Goal: Task Accomplishment & Management: Manage account settings

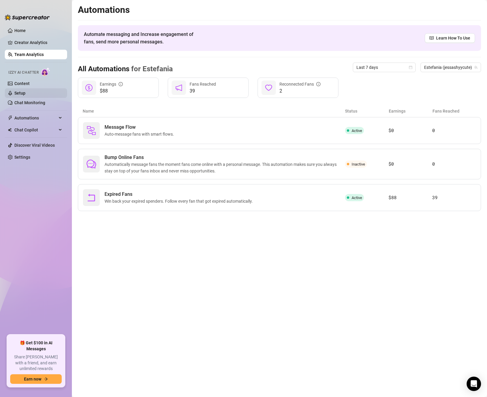
click at [25, 93] on link "Setup" at bounding box center [19, 93] width 11 height 5
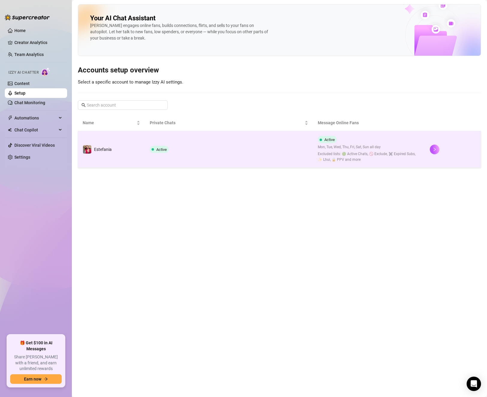
click at [120, 146] on td "Estefania" at bounding box center [111, 149] width 67 height 37
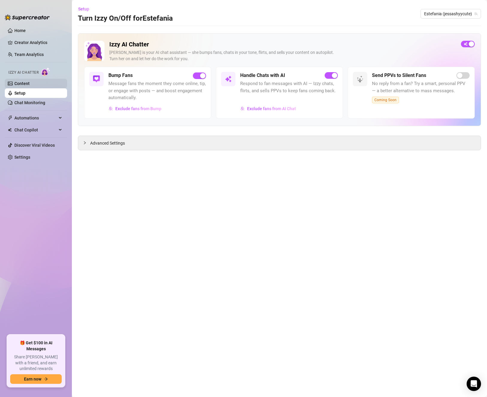
click at [30, 85] on link "Content" at bounding box center [21, 83] width 15 height 5
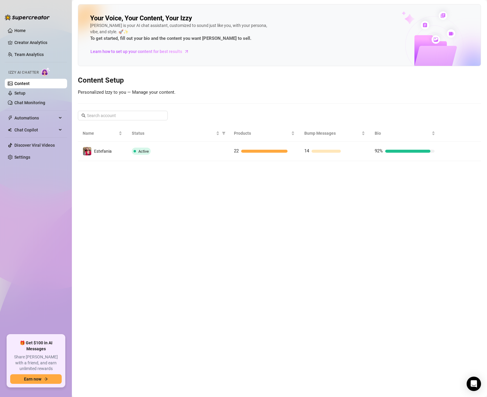
click at [30, 84] on link "Content" at bounding box center [21, 83] width 15 height 5
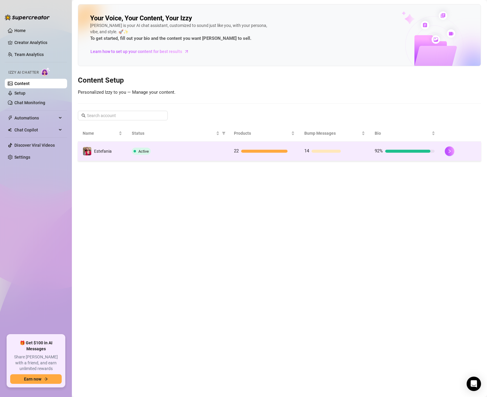
click at [151, 148] on div "Active" at bounding box center [178, 151] width 93 height 7
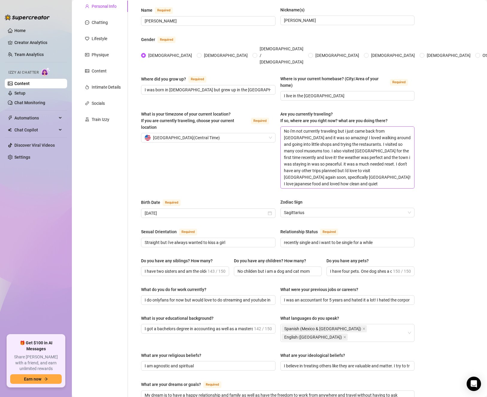
scroll to position [60, 0]
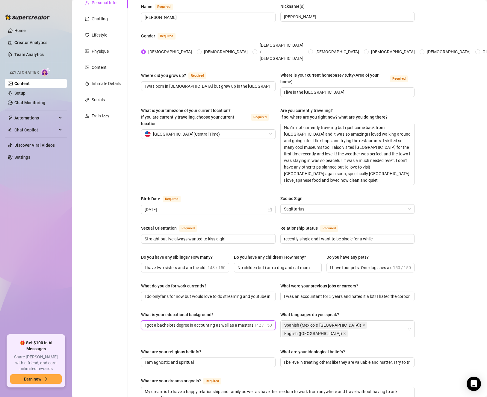
click at [240, 322] on input "I got a bachelors degree in accounting as well as a masters degree in accountin…" at bounding box center [199, 325] width 108 height 7
drag, startPoint x: 243, startPoint y: 314, endPoint x: 276, endPoint y: 314, distance: 33.8
click at [276, 314] on div "What is your educational background? I got a bachelors degree in accounting as …" at bounding box center [277, 327] width 273 height 32
click at [201, 322] on input "I got a bachelors degree in accounting as well as a masters degree in accountin…" at bounding box center [199, 325] width 108 height 7
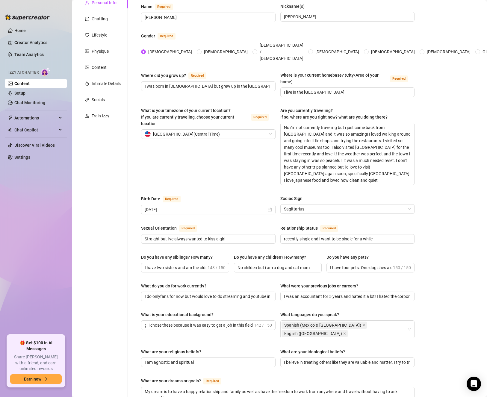
scroll to position [0, 0]
click at [240, 325] on div "Name Required [PERSON_NAME](s) [PERSON_NAME] Gender Required [DEMOGRAPHIC_DATA]…" at bounding box center [277, 272] width 273 height 538
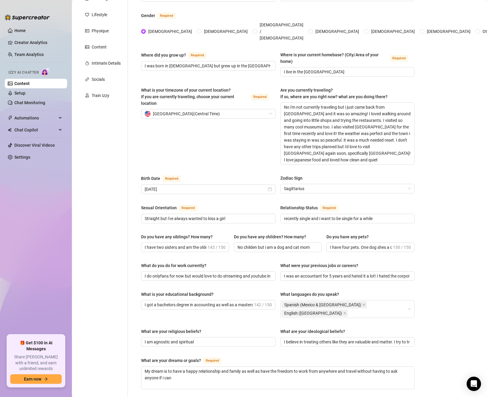
scroll to position [90, 0]
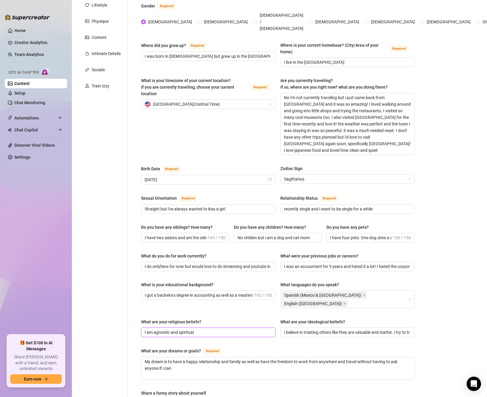
click at [181, 329] on input "I am agnostic and spiritual" at bounding box center [208, 332] width 126 height 7
drag, startPoint x: 154, startPoint y: 312, endPoint x: 170, endPoint y: 312, distance: 16.2
click at [170, 329] on input "I am agnostic and spiritual" at bounding box center [208, 332] width 126 height 7
click at [200, 329] on input "I am agnostic and spiritual" at bounding box center [208, 332] width 126 height 7
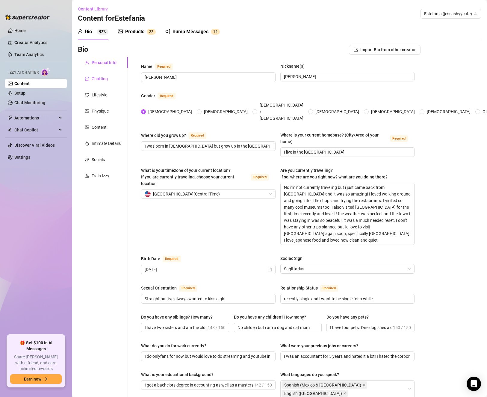
click at [85, 77] on icon "message" at bounding box center [87, 79] width 4 height 4
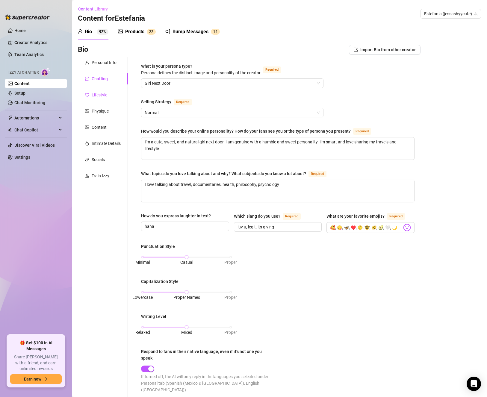
click at [93, 93] on div "Lifestyle" at bounding box center [100, 95] width 16 height 7
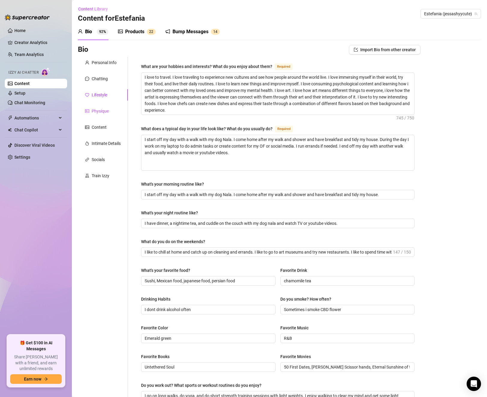
click at [94, 109] on div "Physique" at bounding box center [100, 111] width 17 height 7
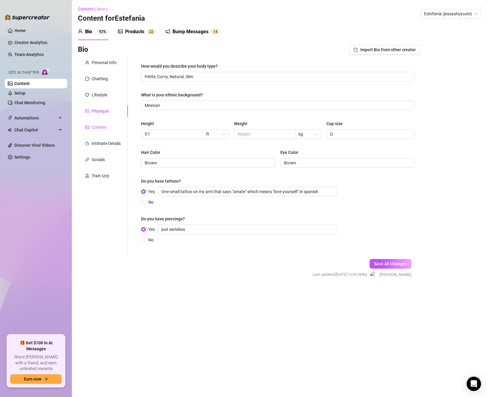
click at [100, 130] on div "Content" at bounding box center [99, 127] width 15 height 7
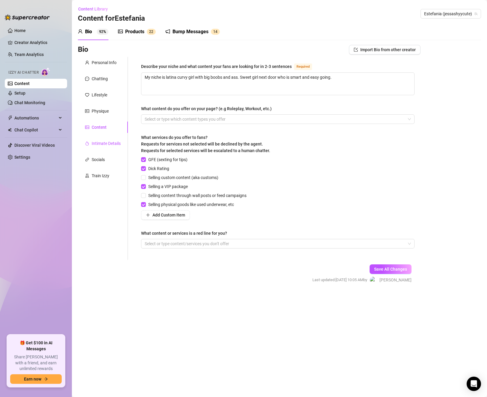
click at [99, 144] on div "Intimate Details" at bounding box center [106, 143] width 29 height 7
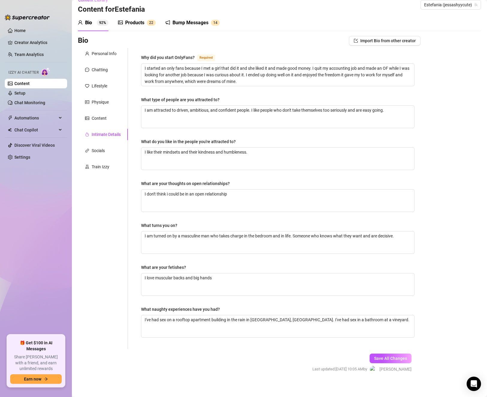
scroll to position [13, 0]
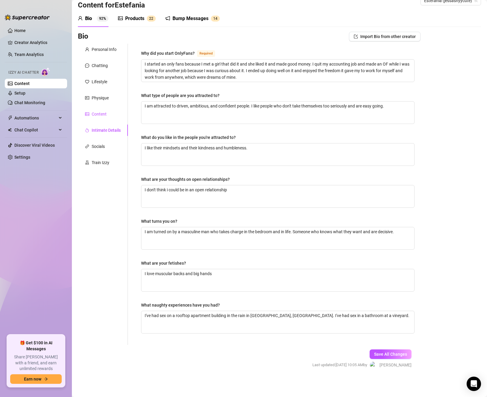
click at [95, 116] on div "Content" at bounding box center [99, 114] width 15 height 7
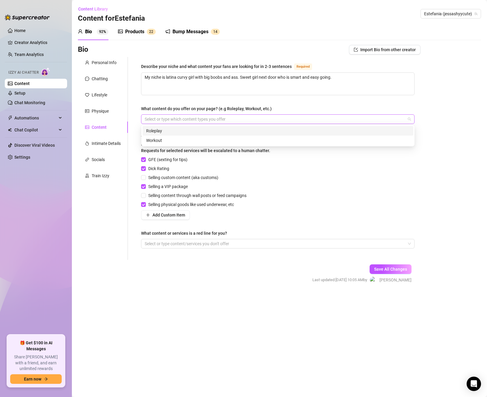
click at [157, 117] on div at bounding box center [274, 119] width 265 height 8
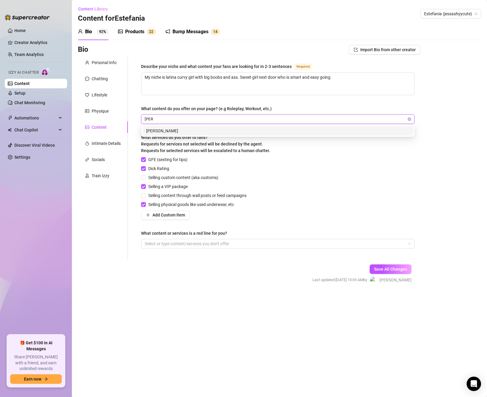
type input "Lewd"
click at [234, 127] on div "Lewd" at bounding box center [278, 131] width 271 height 10
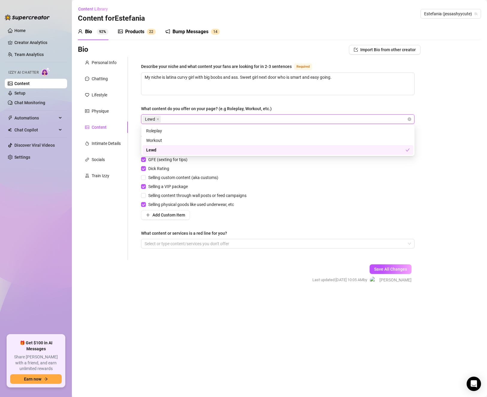
click at [310, 186] on div "GFE (sexting for tips) Dick Rating Selling custom content (aka customs) Selling…" at bounding box center [277, 187] width 273 height 63
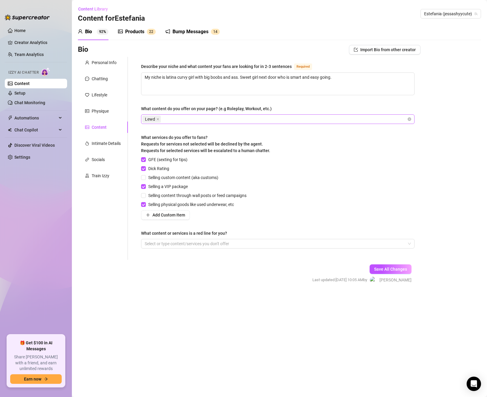
click at [214, 117] on div "Lewd" at bounding box center [274, 119] width 265 height 8
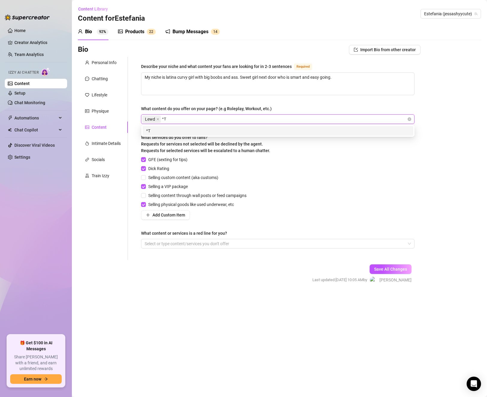
type input "^"
type input "Tease"
click at [204, 132] on div "Tease" at bounding box center [277, 131] width 263 height 7
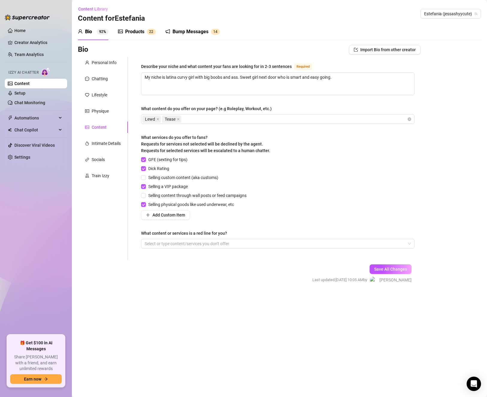
click at [303, 190] on div "GFE (sexting for tips) Dick Rating Selling custom content (aka customs) Selling…" at bounding box center [277, 187] width 273 height 63
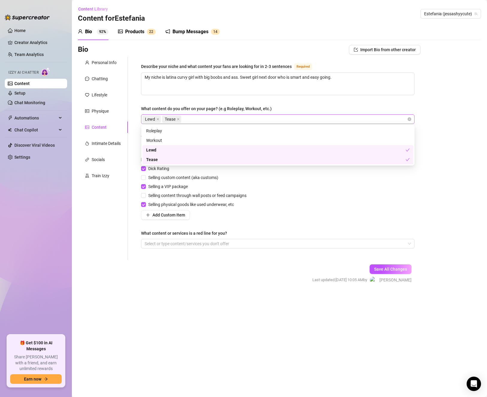
click at [244, 121] on div "Lewd Tease" at bounding box center [274, 119] width 265 height 8
click at [285, 197] on div "GFE (sexting for tips) Dick Rating Selling custom content (aka customs) Selling…" at bounding box center [277, 187] width 273 height 63
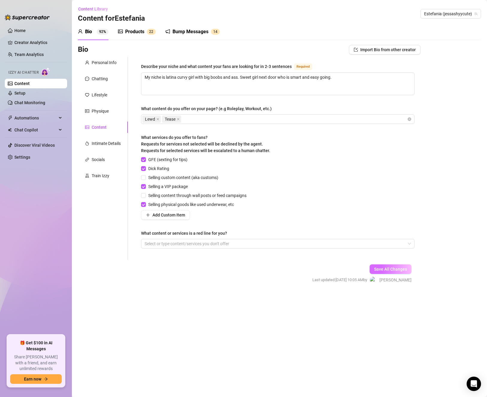
click at [378, 267] on span "Save All Changes" at bounding box center [390, 269] width 33 height 5
click at [108, 63] on div "Personal Info" at bounding box center [104, 62] width 25 height 7
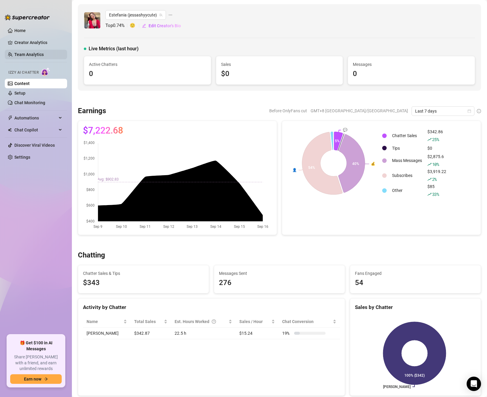
click at [32, 53] on link "Team Analytics" at bounding box center [28, 54] width 29 height 5
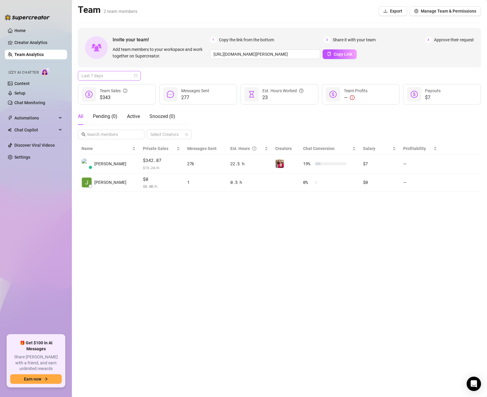
click at [115, 74] on span "Last 7 days" at bounding box center [109, 75] width 56 height 9
click at [109, 104] on div "Last 30 days" at bounding box center [109, 107] width 53 height 7
click at [120, 72] on span "Last 30 days" at bounding box center [109, 75] width 56 height 9
click at [116, 113] on div "Last 90 days" at bounding box center [109, 117] width 60 height 10
click at [346, 214] on main "Team 2 team members Export Manage Team & Permissions Invite your team! Add team…" at bounding box center [279, 198] width 415 height 397
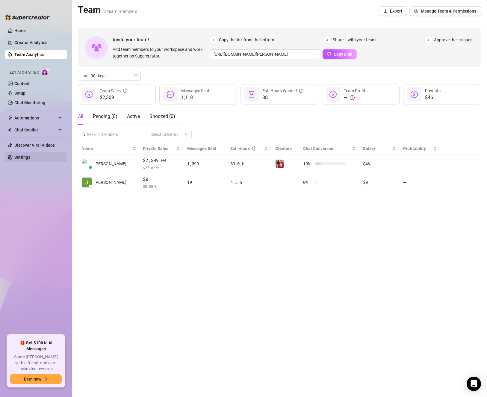
click at [29, 158] on link "Settings" at bounding box center [22, 157] width 16 height 5
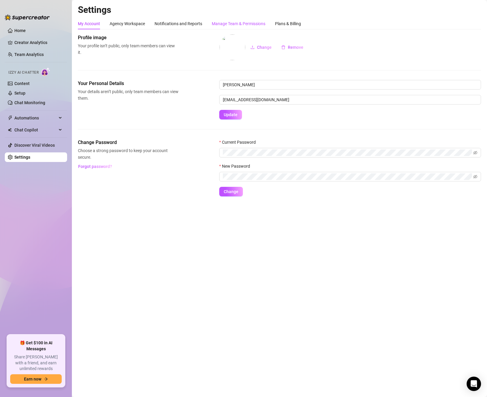
click at [236, 21] on div "Manage Team & Permissions" at bounding box center [239, 23] width 54 height 7
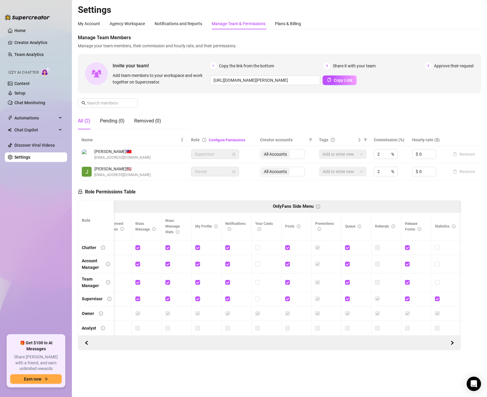
scroll to position [0, 392]
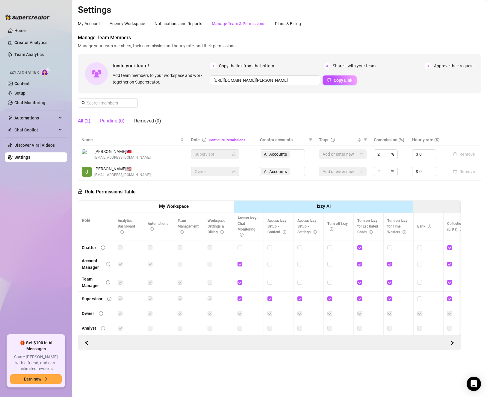
click at [116, 121] on div "Pending (0)" at bounding box center [112, 120] width 25 height 7
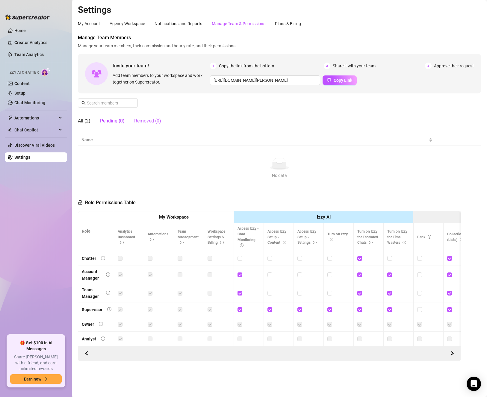
click at [142, 121] on div "Removed (0)" at bounding box center [147, 120] width 27 height 7
click at [14, 81] on link "Content" at bounding box center [21, 83] width 15 height 5
